Goal: Information Seeking & Learning: Learn about a topic

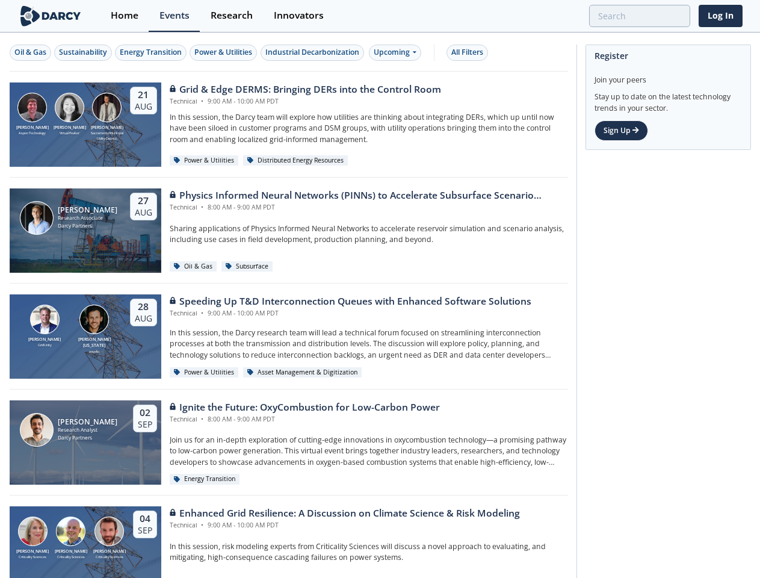
click at [380, 289] on div "[PERSON_NAME] GridUnity [PERSON_NAME][US_STATE] envelio [DATE] Speeding Up T&D …" at bounding box center [289, 336] width 558 height 106
click at [31, 52] on div "Oil & Gas" at bounding box center [30, 52] width 32 height 11
click at [84, 52] on div "Sustainability" at bounding box center [83, 52] width 48 height 11
click at [152, 52] on div "Energy Transition" at bounding box center [151, 52] width 62 height 11
click at [225, 52] on div "Power & Utilities" at bounding box center [223, 52] width 58 height 11
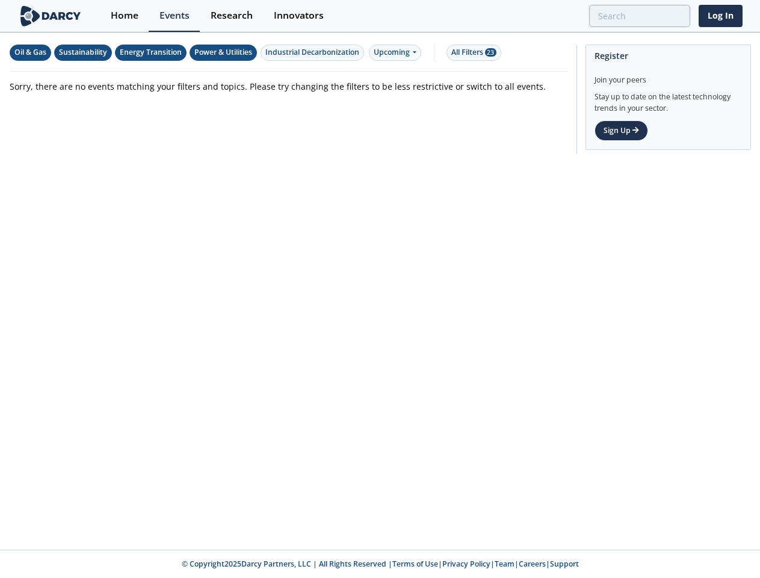
click at [314, 52] on div "Industrial Decarbonization" at bounding box center [312, 52] width 94 height 11
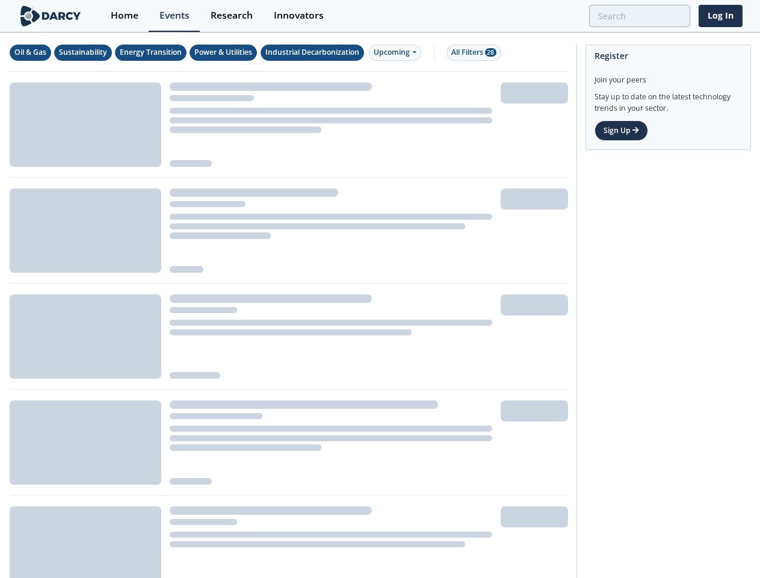
click at [398, 52] on div "Upcoming" at bounding box center [395, 53] width 52 height 16
